Goal: Find specific page/section: Find specific page/section

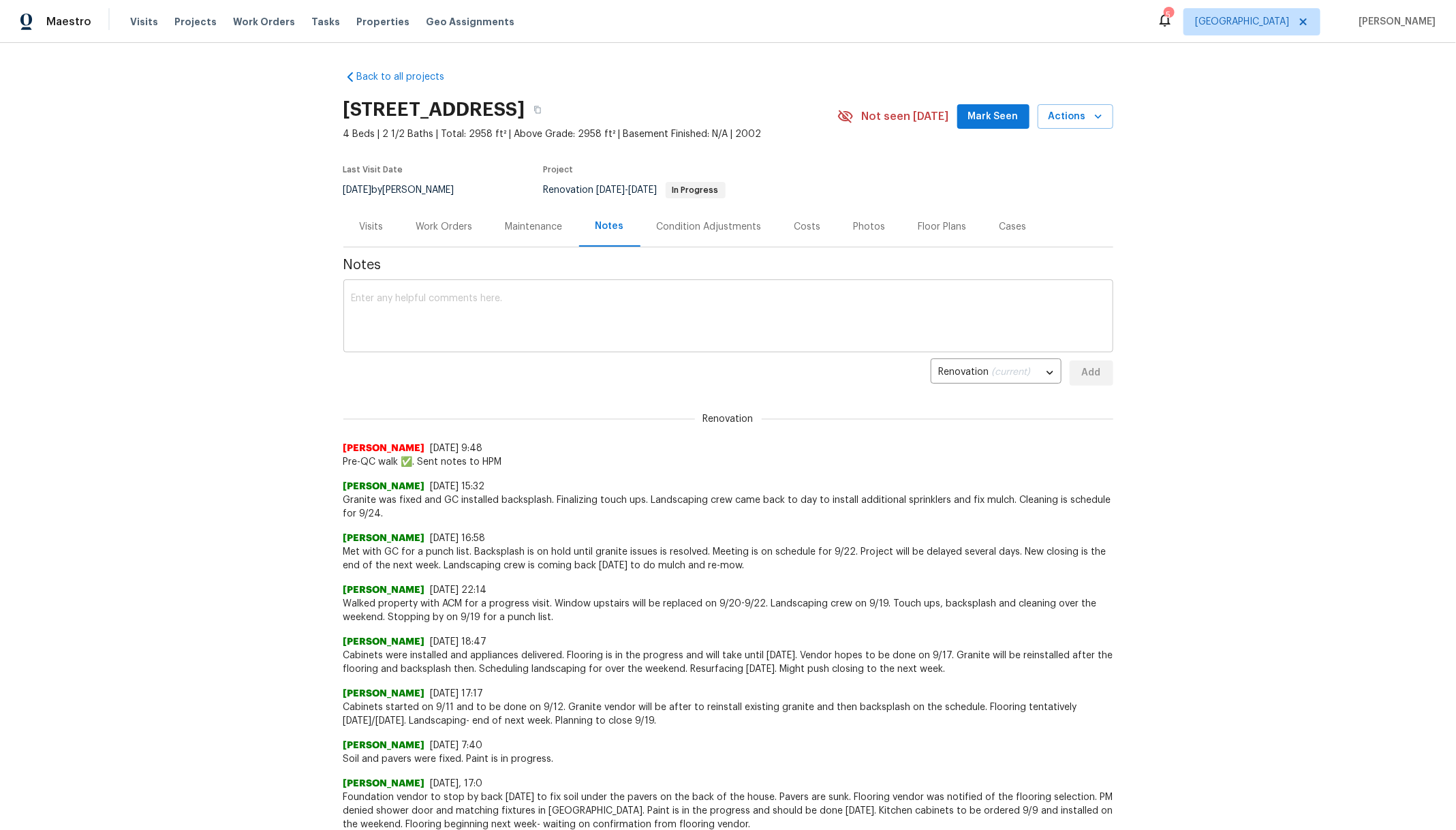
click at [558, 301] on textarea at bounding box center [728, 318] width 754 height 48
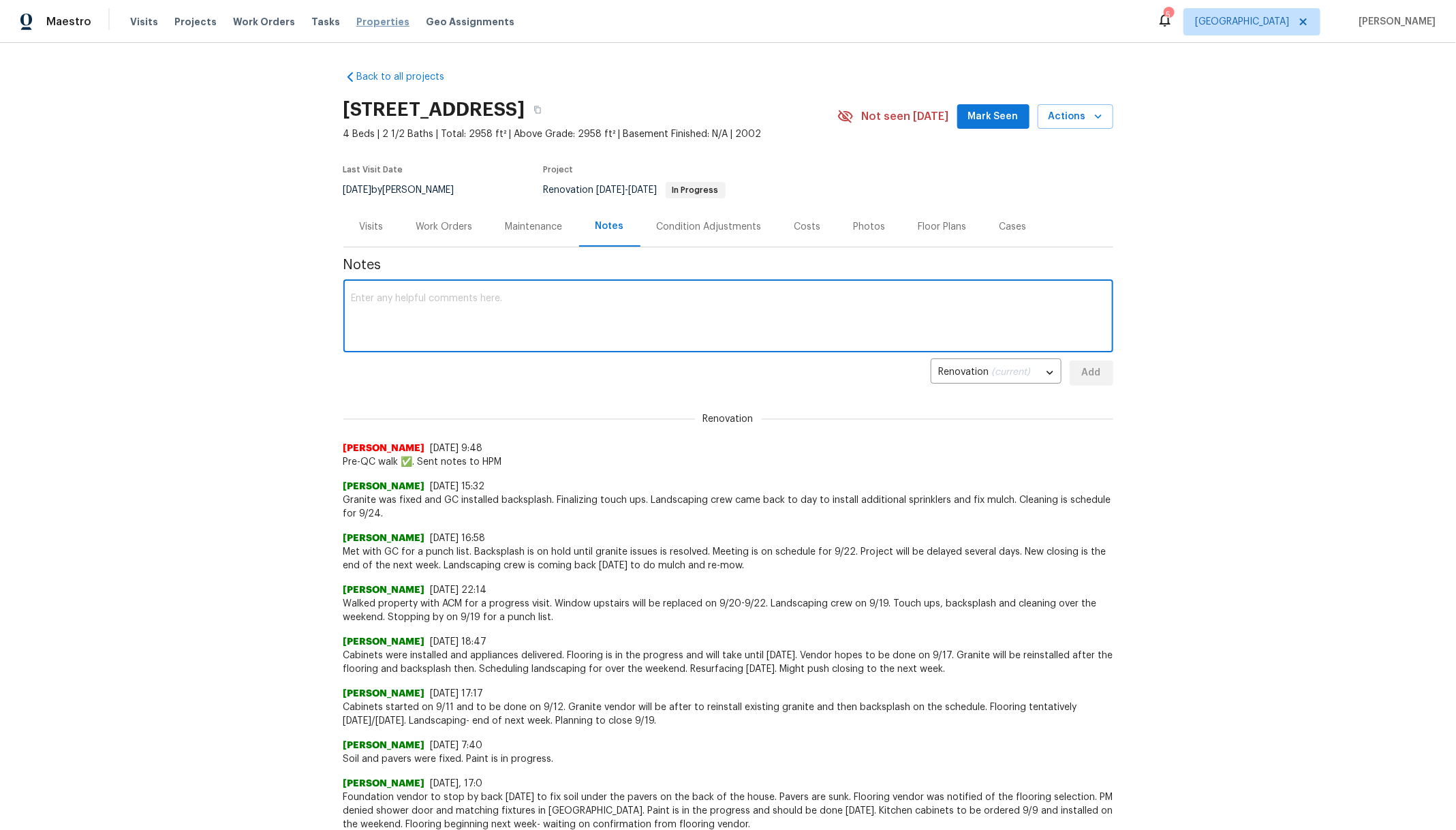
click at [360, 18] on span "Properties" at bounding box center [383, 22] width 53 height 14
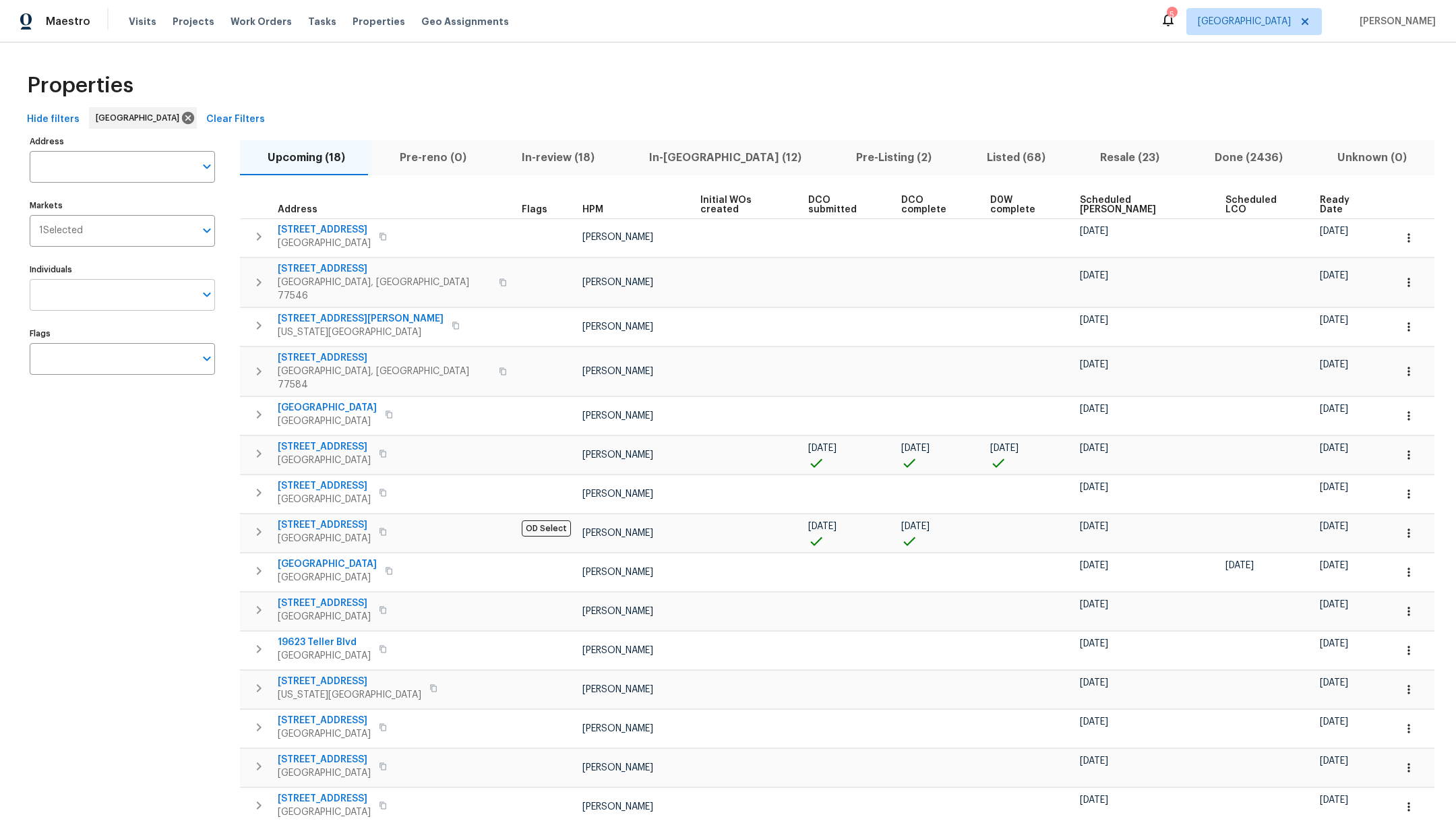
click at [118, 294] on input "Individuals" at bounding box center [112, 295] width 165 height 31
type input "[PERSON_NAME]"
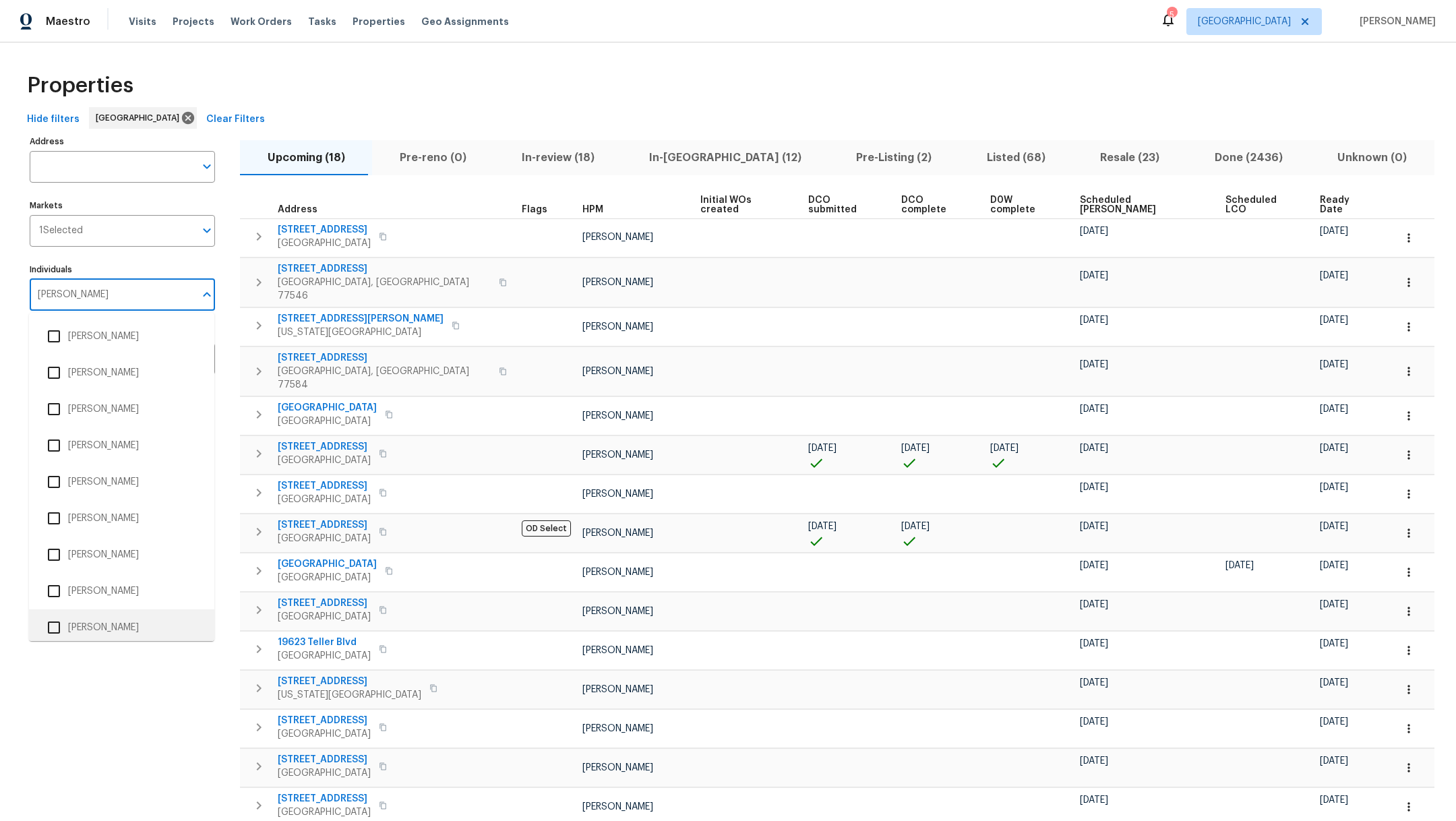
click at [57, 628] on input "checkbox" at bounding box center [54, 628] width 29 height 29
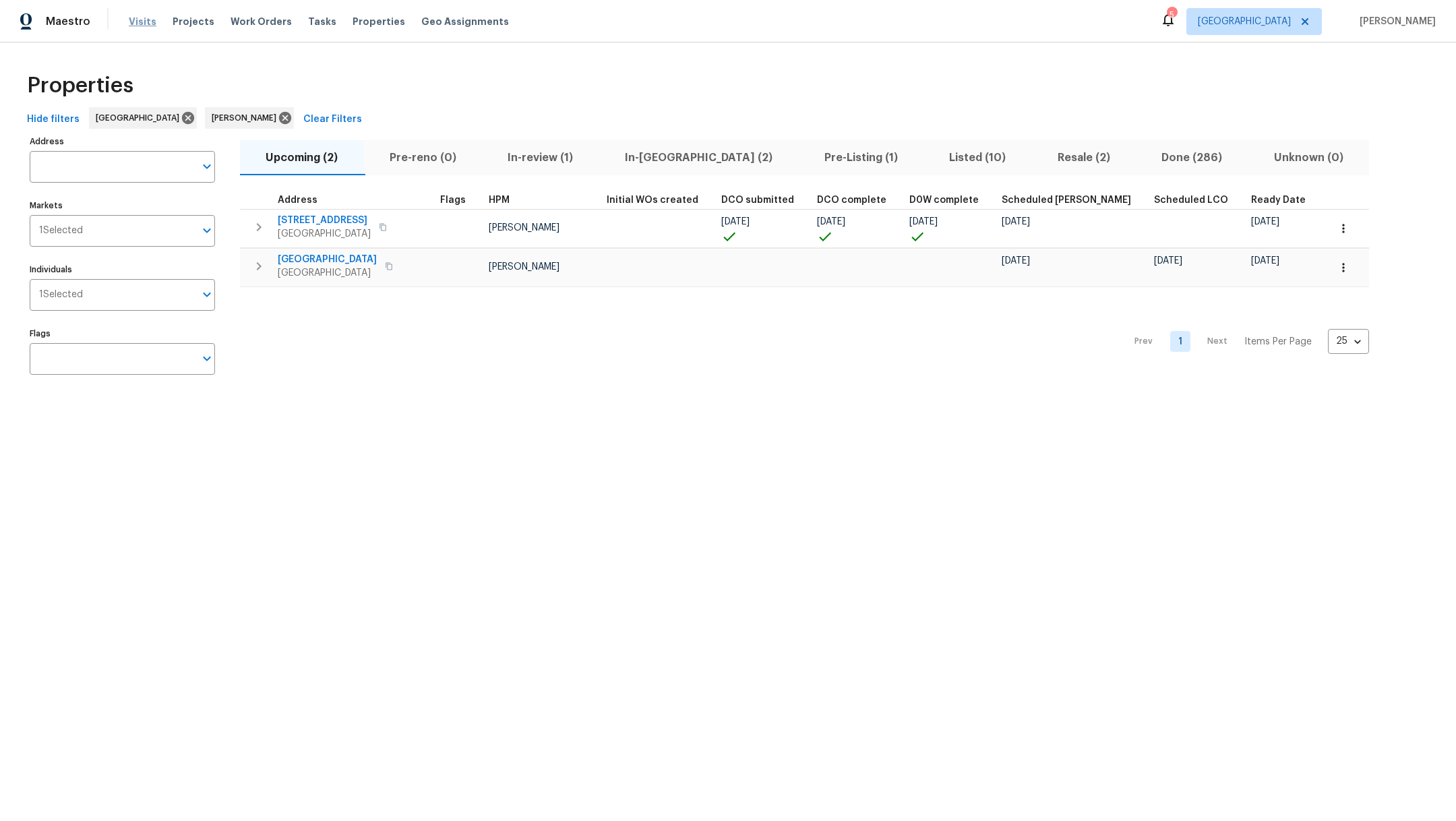
click at [141, 26] on span "Visits" at bounding box center [142, 21] width 28 height 14
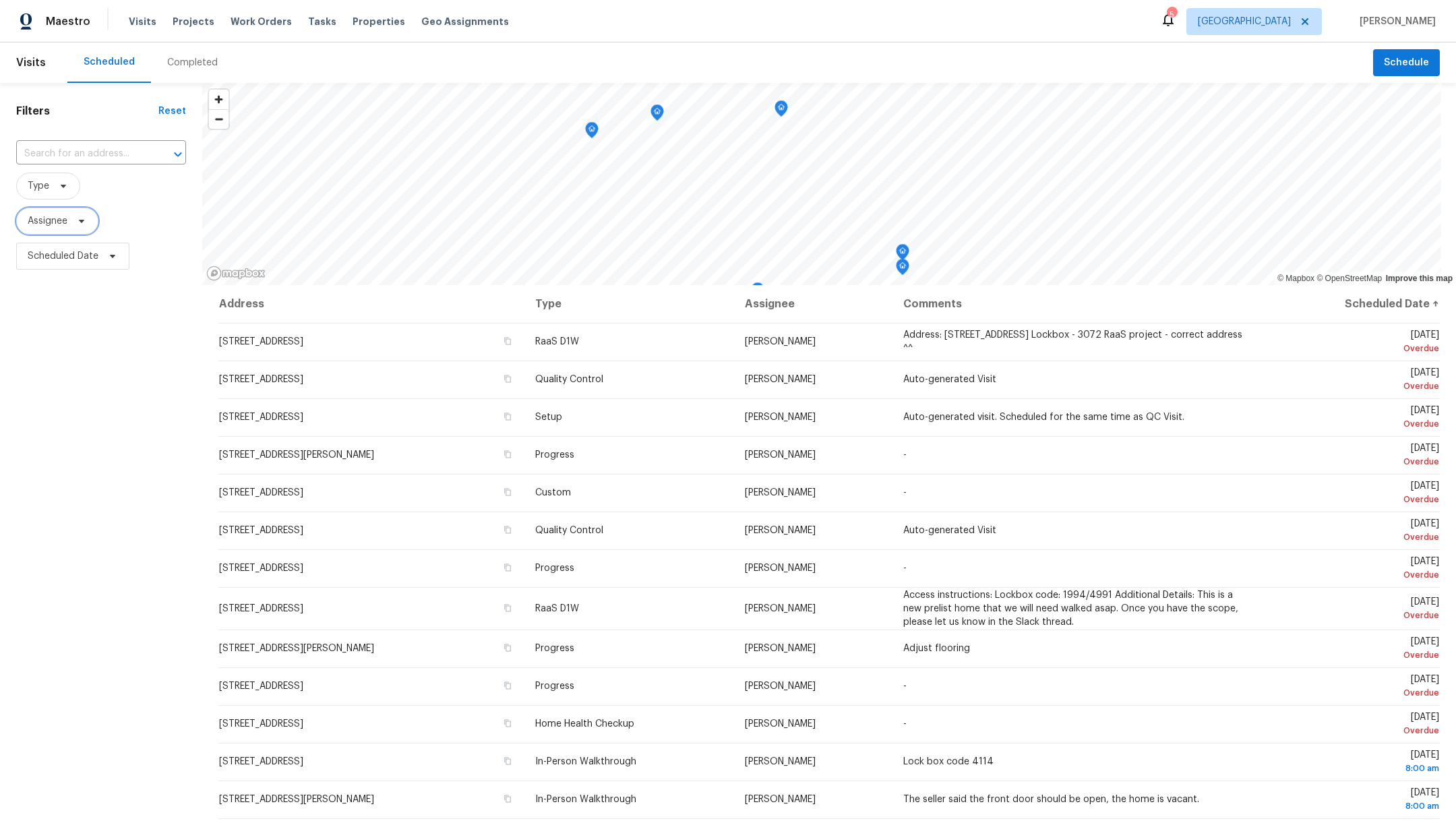
click at [38, 221] on span "Assignee" at bounding box center [48, 221] width 40 height 14
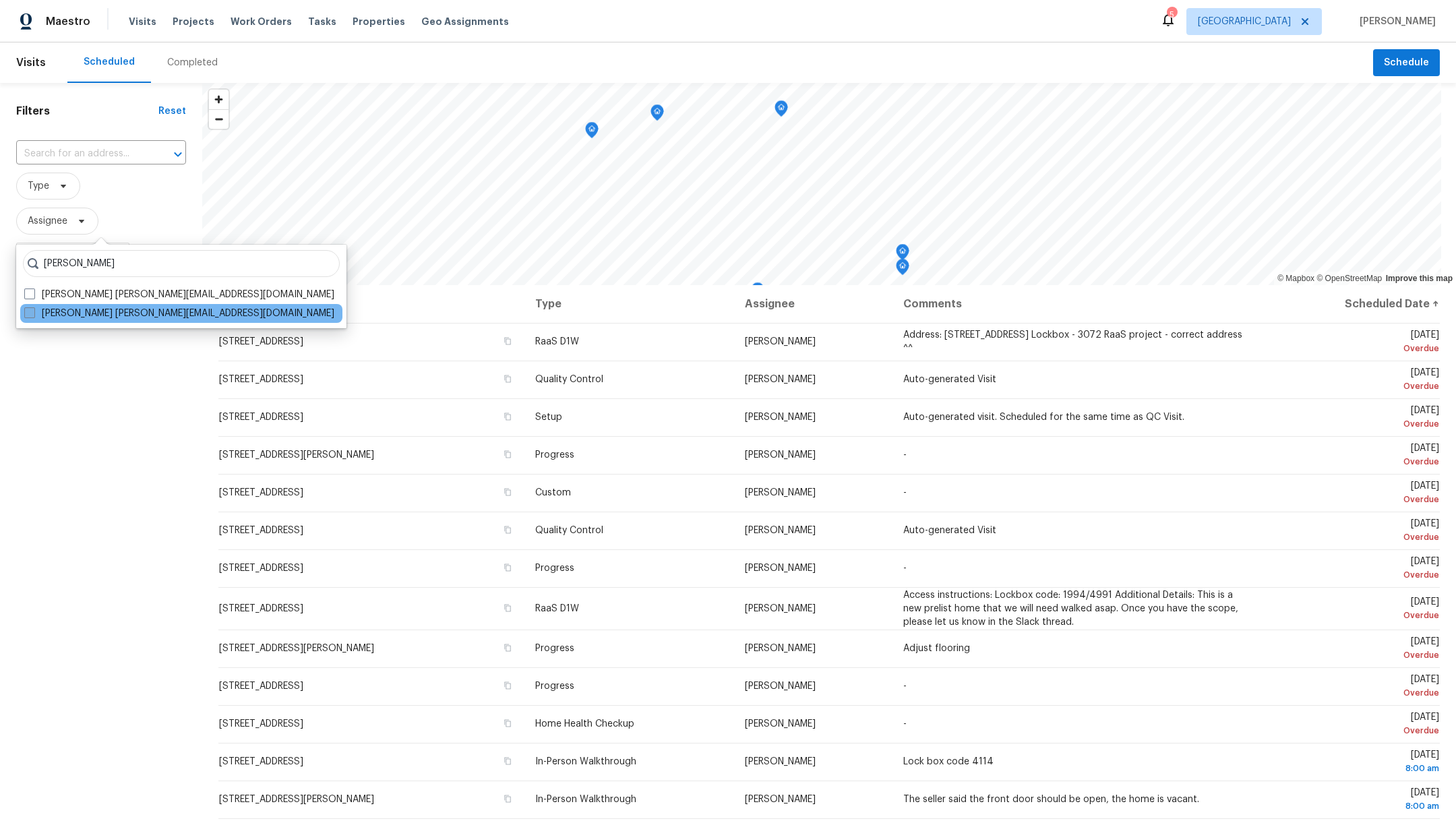
type input "[PERSON_NAME]"
click at [29, 312] on span at bounding box center [29, 312] width 11 height 11
click at [29, 312] on input "[PERSON_NAME] [PERSON_NAME][EMAIL_ADDRESS][DOMAIN_NAME]" at bounding box center [29, 311] width 9 height 9
checkbox input "true"
